Goal: Task Accomplishment & Management: Manage account settings

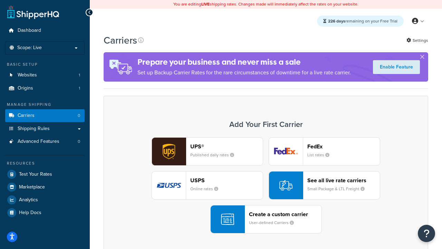
click at [266, 185] on div "UPS® Published daily rates FedEx List rates USPS Online rates See all live rate…" at bounding box center [266, 185] width 310 height 96
click at [344, 146] on header "FedEx" at bounding box center [343, 146] width 73 height 7
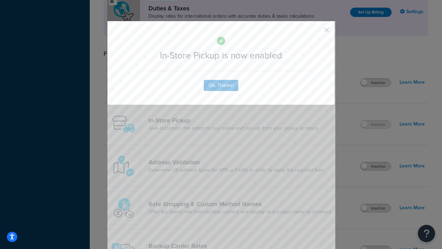
click at [316, 32] on button "button" at bounding box center [317, 32] width 2 height 2
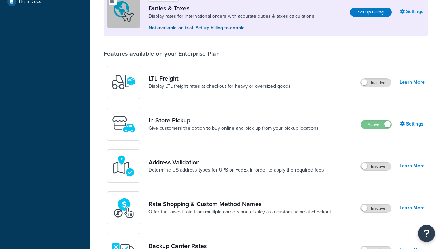
scroll to position [211, 0]
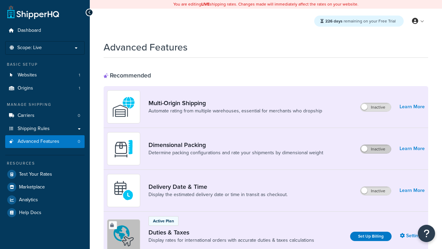
click at [376, 149] on label "Inactive" at bounding box center [375, 149] width 30 height 8
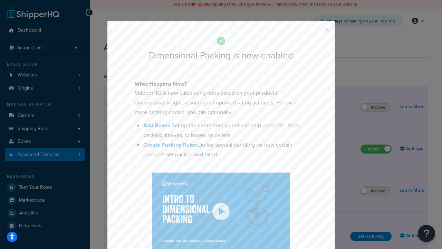
click at [316, 32] on button "button" at bounding box center [317, 32] width 2 height 2
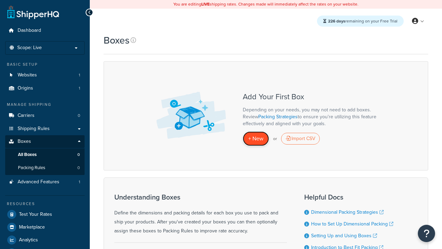
click at [256, 138] on span "+ New" at bounding box center [255, 138] width 15 height 8
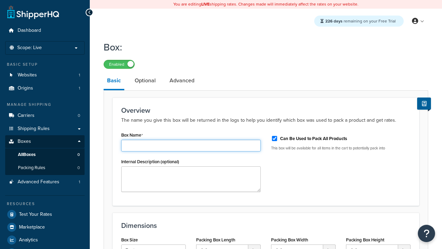
type input "Box1"
select select "usps_small"
type input "8.5"
type input "5"
type input "1.5"
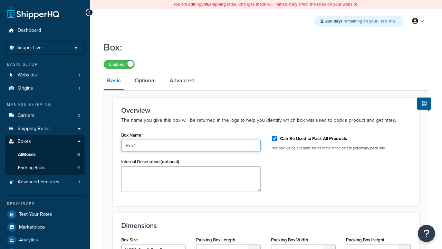
type input "Box1"
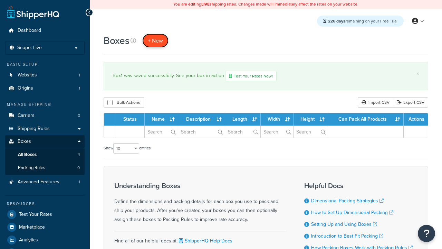
click at [155, 40] on span "+ New" at bounding box center [155, 41] width 15 height 8
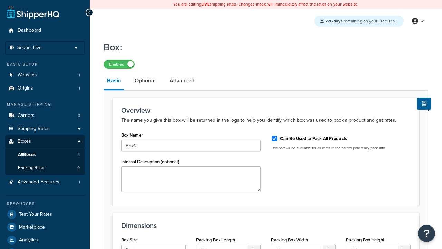
select select "usps_small"
type input "8.5"
type input "5"
type input "1.5"
type input "Box2"
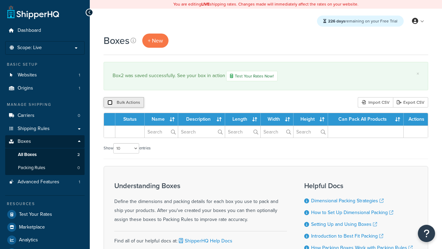
click at [110, 103] on input "checkbox" at bounding box center [109, 102] width 5 height 5
checkbox input "true"
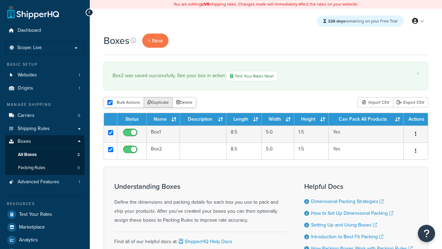
click at [158, 103] on button "Duplicate" at bounding box center [158, 102] width 29 height 10
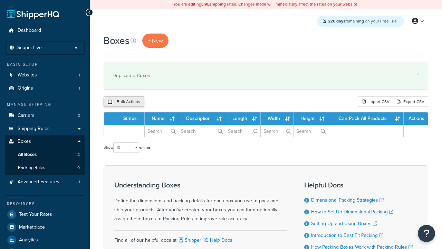
click at [110, 102] on input "checkbox" at bounding box center [109, 101] width 5 height 5
checkbox input "true"
